Goal: Task Accomplishment & Management: Manage account settings

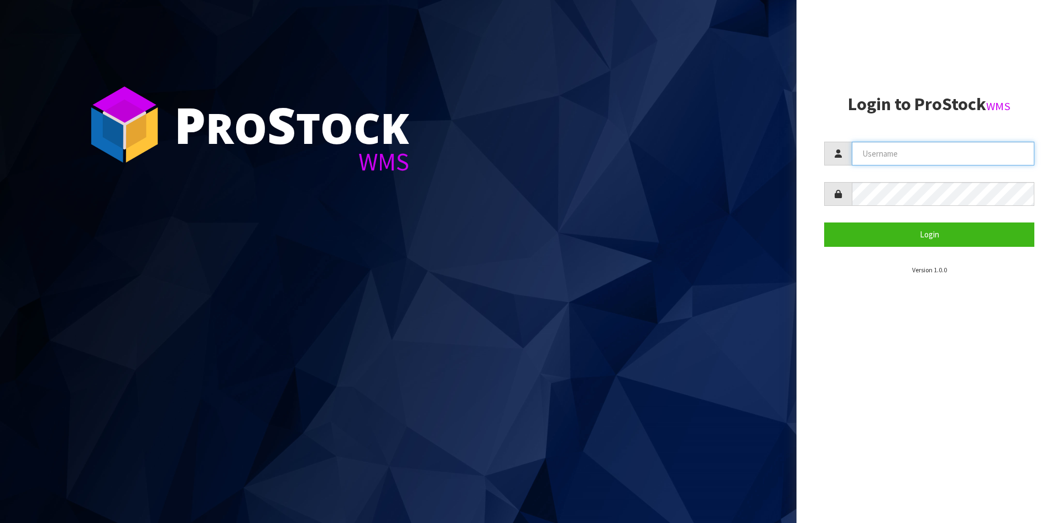
click at [908, 158] on input "text" at bounding box center [943, 154] width 183 height 24
type input "[EMAIL_ADDRESS][DOMAIN_NAME]"
click at [824, 222] on button "Login" at bounding box center [929, 234] width 210 height 24
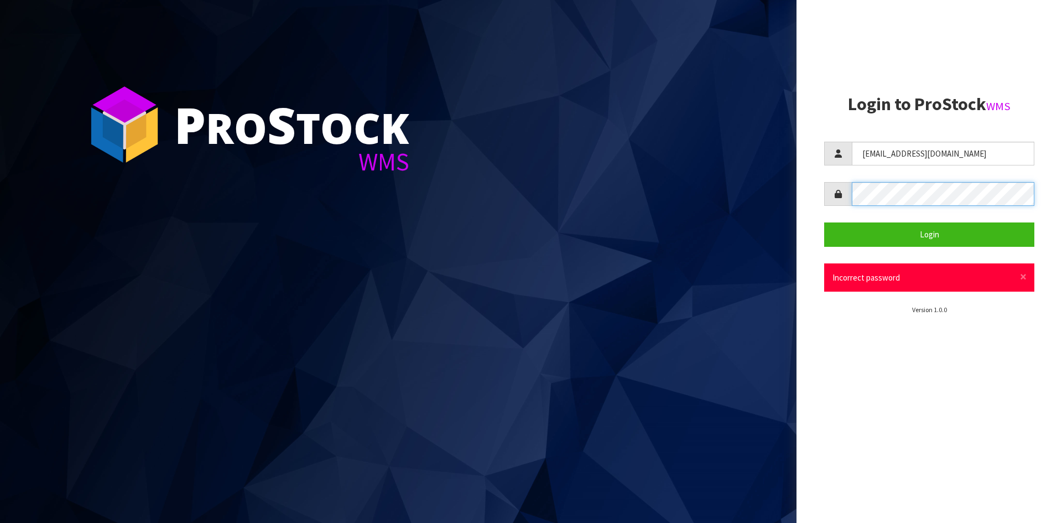
click at [702, 160] on div "P ro S tock WMS Login to ProStock WMS [EMAIL_ADDRESS][DOMAIN_NAME] Login × Clos…" at bounding box center [531, 261] width 1062 height 523
click at [824, 222] on button "Login" at bounding box center [929, 234] width 210 height 24
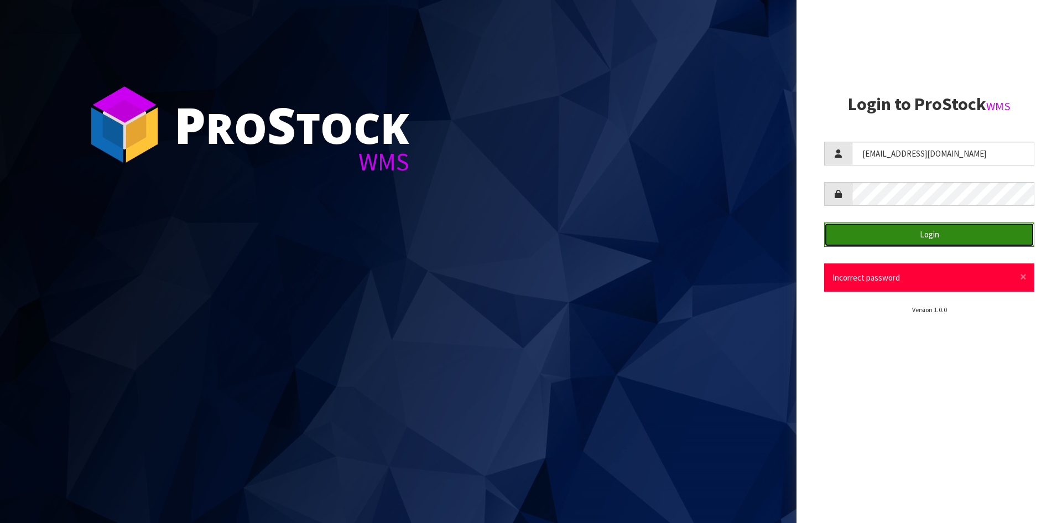
click at [968, 233] on button "Login" at bounding box center [929, 234] width 210 height 24
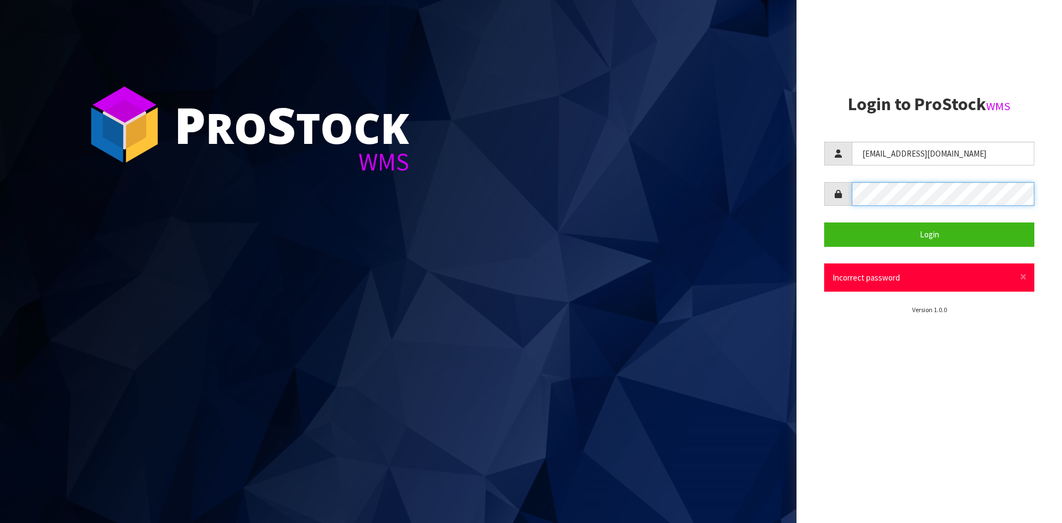
click at [756, 170] on div "P ro S tock WMS Login to ProStock WMS [EMAIL_ADDRESS][DOMAIN_NAME] Login × Clos…" at bounding box center [531, 261] width 1062 height 523
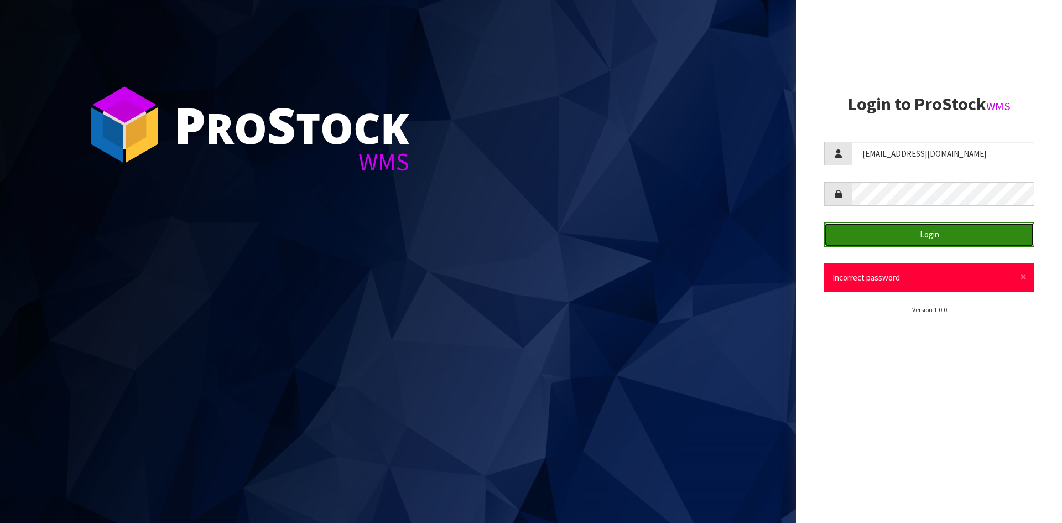
click at [934, 235] on button "Login" at bounding box center [929, 234] width 210 height 24
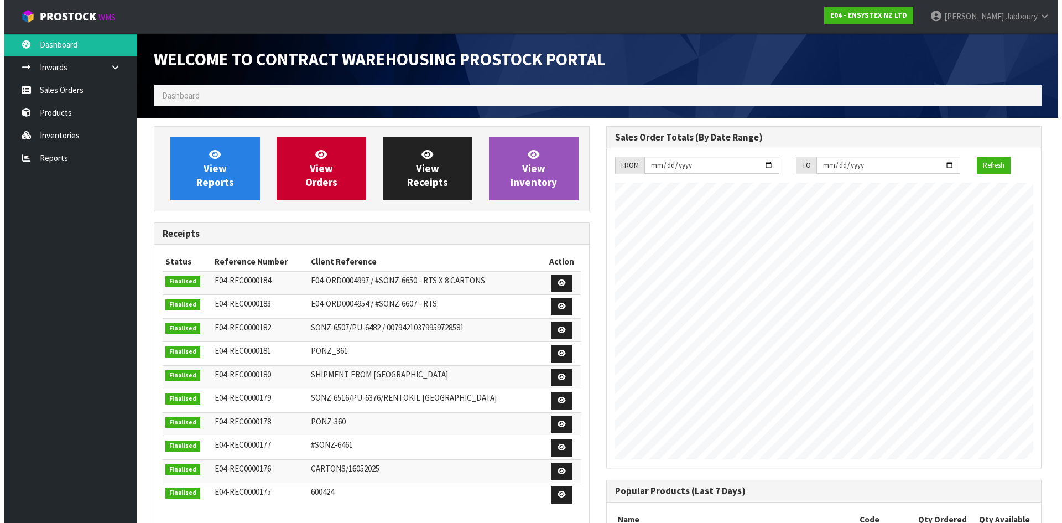
scroll to position [613, 452]
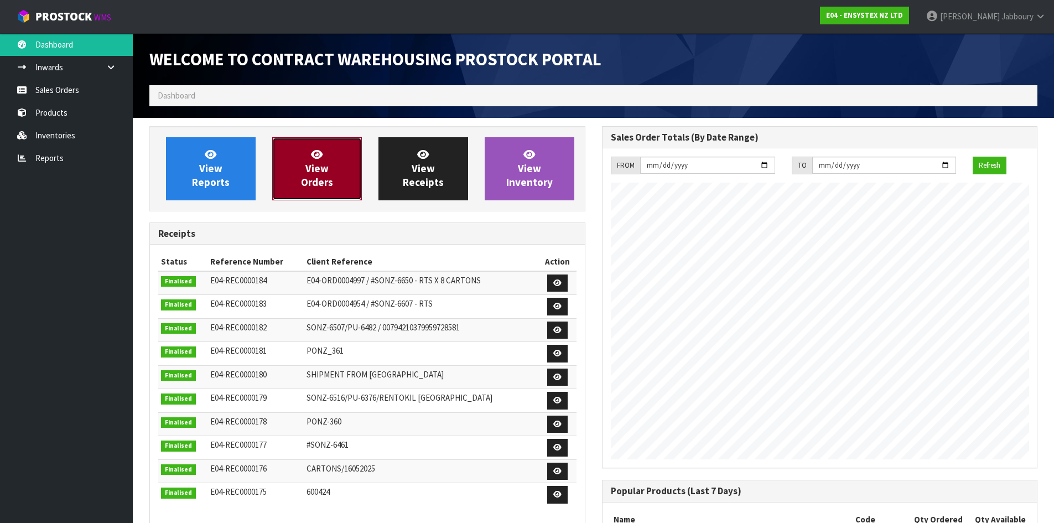
click at [332, 162] on link "View Orders" at bounding box center [317, 168] width 90 height 63
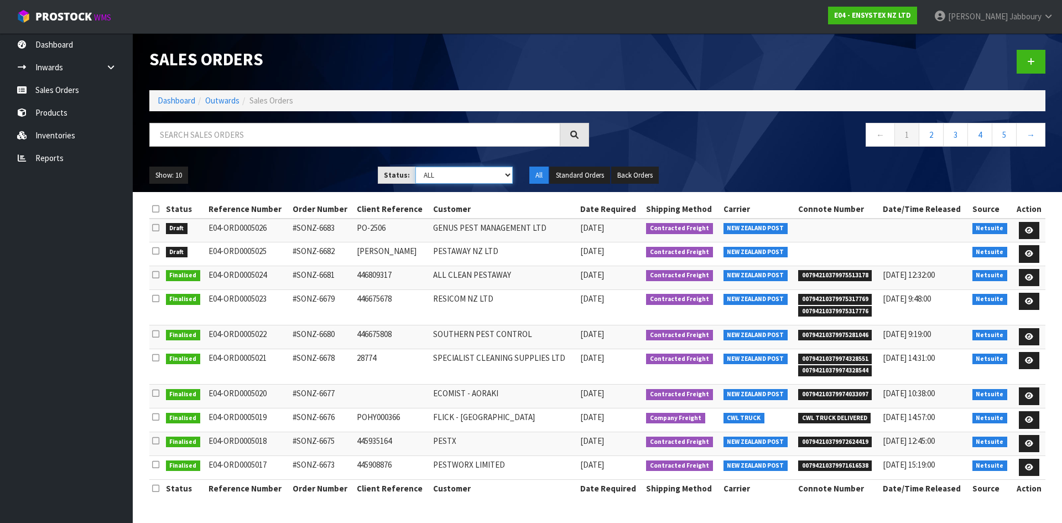
click at [496, 176] on select "Draft Pending Allocated Pending Pick Goods Picked Goods Packed Pending Charges …" at bounding box center [464, 174] width 98 height 17
select select "string:9"
click at [415, 166] on select "Draft Pending Allocated Pending Pick Goods Picked Goods Packed Pending Charges …" at bounding box center [464, 174] width 98 height 17
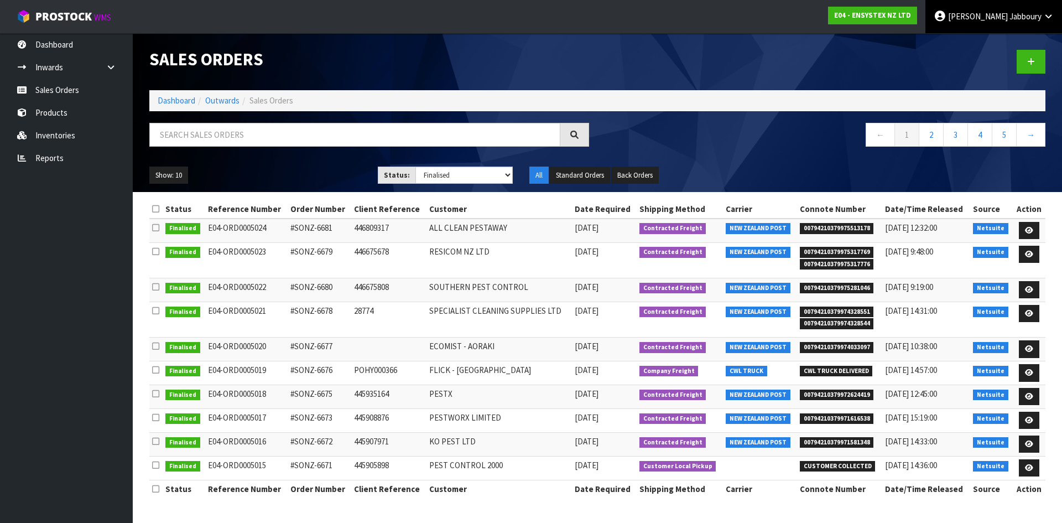
click at [1039, 9] on link "[PERSON_NAME]" at bounding box center [993, 16] width 137 height 33
click at [996, 47] on link "Logout" at bounding box center [1017, 44] width 87 height 15
